Goal: Download file/media: Obtain a digital file from the website

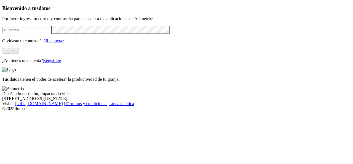
type input "[EMAIL_ADDRESS][DOMAIN_NAME]"
click at [19, 54] on button "Ingresa" at bounding box center [10, 51] width 17 height 6
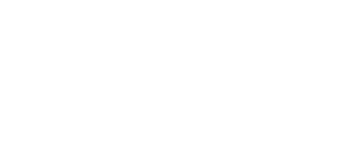
type input "cyf"
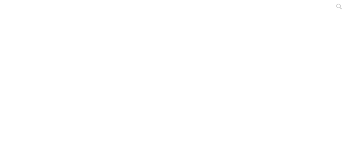
drag, startPoint x: 150, startPoint y: 92, endPoint x: 57, endPoint y: 94, distance: 92.2
copy link "Avicola Barbosa - Laguito - Julio 2025.xlsm"
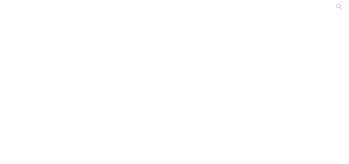
drag, startPoint x: 255, startPoint y: 92, endPoint x: 227, endPoint y: 87, distance: 28.3
copy div "Laguito - Contegral - Hembra - Liquidado"
drag, startPoint x: 158, startPoint y: 71, endPoint x: 58, endPoint y: 72, distance: 100.2
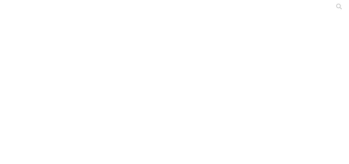
copy link "Avicola Barbosa - Laguito Macho - Julio 2025.xlsm"
drag, startPoint x: 256, startPoint y: 72, endPoint x: 227, endPoint y: 68, distance: 29.3
copy div "Laguito - Contegral - Macho - Liquidado"
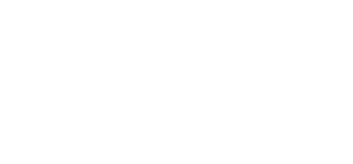
paste input "Laguito - Contegral - Hembra - Liquidado"
type input "Laguito - Contegral - Hembra - Liquidado"
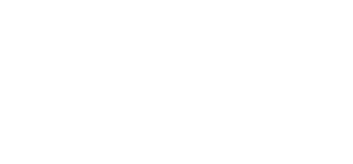
scroll to position [0, 0]
paste input "Laguito - Contegral - Macho - Liquidado"
type input "Laguito - Contegral - Macho - Liquidado"
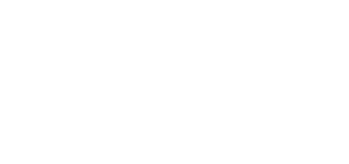
scroll to position [0, 0]
type input "elg"
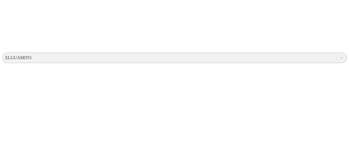
scroll to position [172, 0]
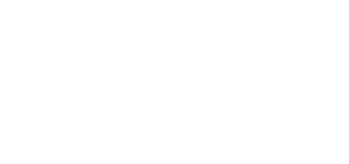
scroll to position [0, 0]
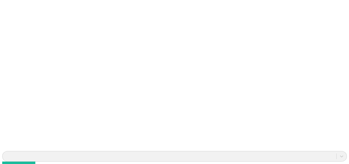
scroll to position [379, 0]
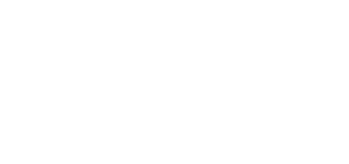
scroll to position [191, 0]
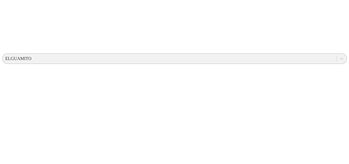
scroll to position [171, 0]
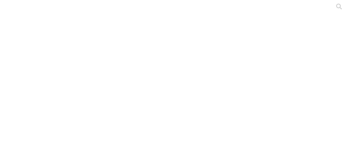
type input "preme"
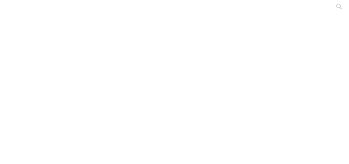
type input "elg"
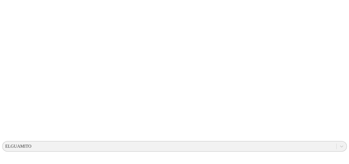
scroll to position [91, 0]
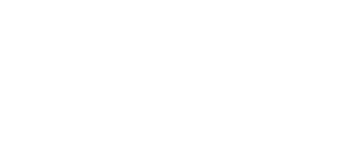
scroll to position [0, 0]
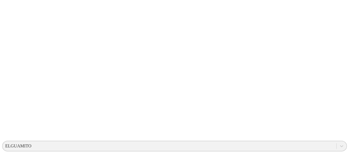
scroll to position [91, 0]
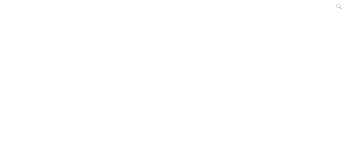
scroll to position [10, 0]
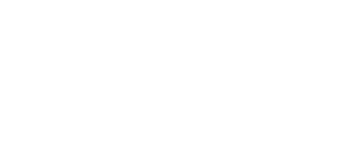
type input "tri"
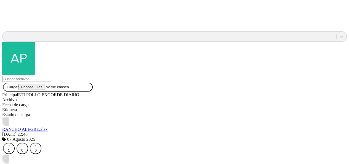
scroll to position [499, 0]
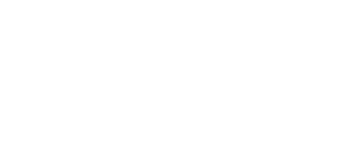
scroll to position [0, 0]
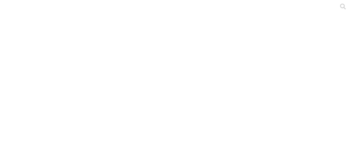
type input "manuel"
type input "cyf"
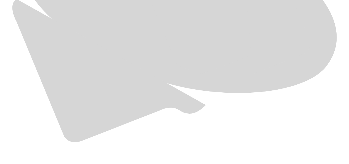
scroll to position [387, 0]
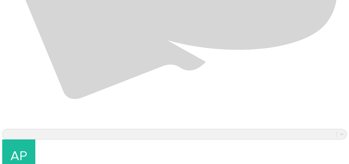
scroll to position [398, 0]
